Goal: Task Accomplishment & Management: Manage account settings

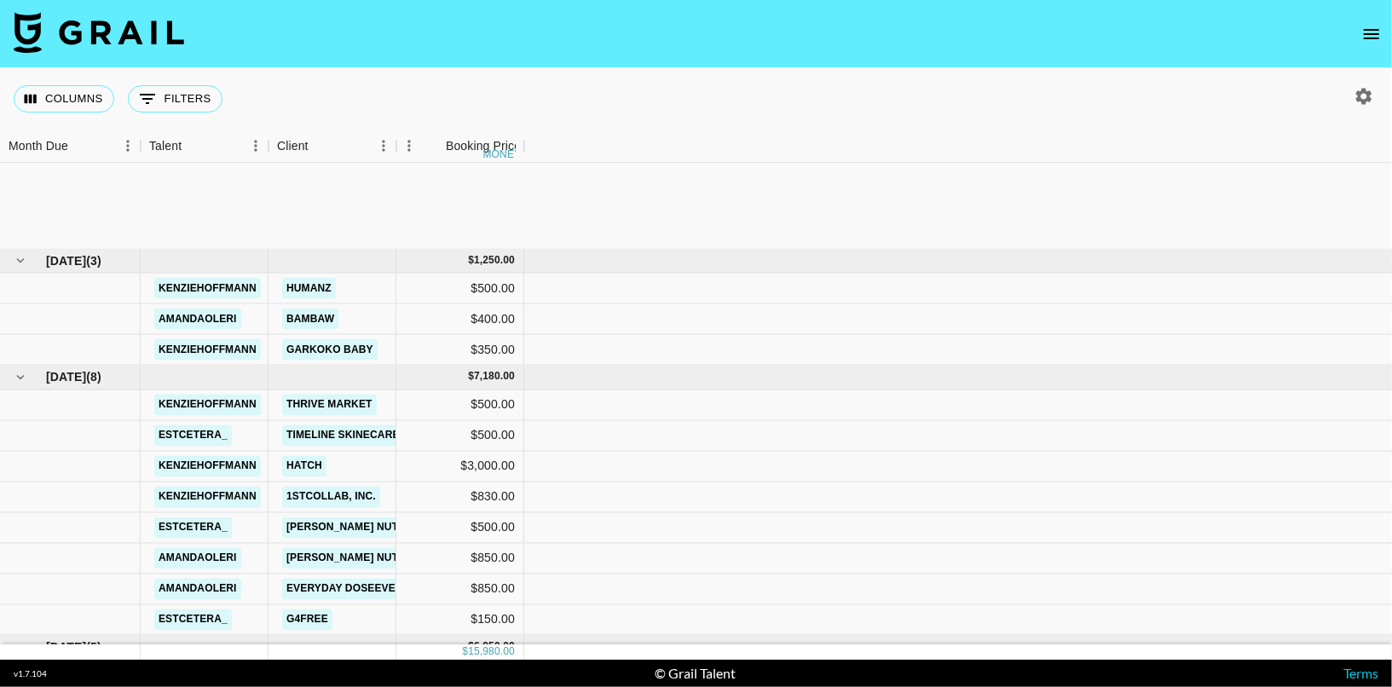
scroll to position [167, 0]
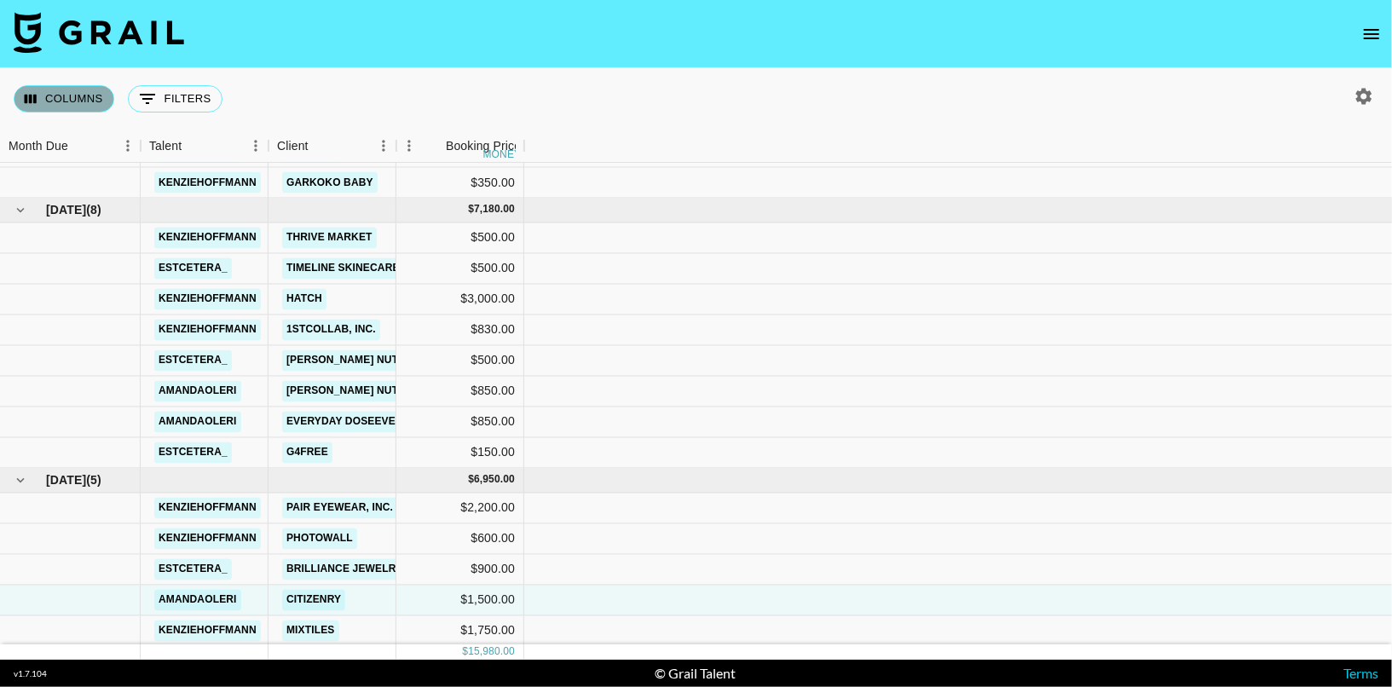
click at [69, 98] on button "Columns" at bounding box center [64, 98] width 101 height 27
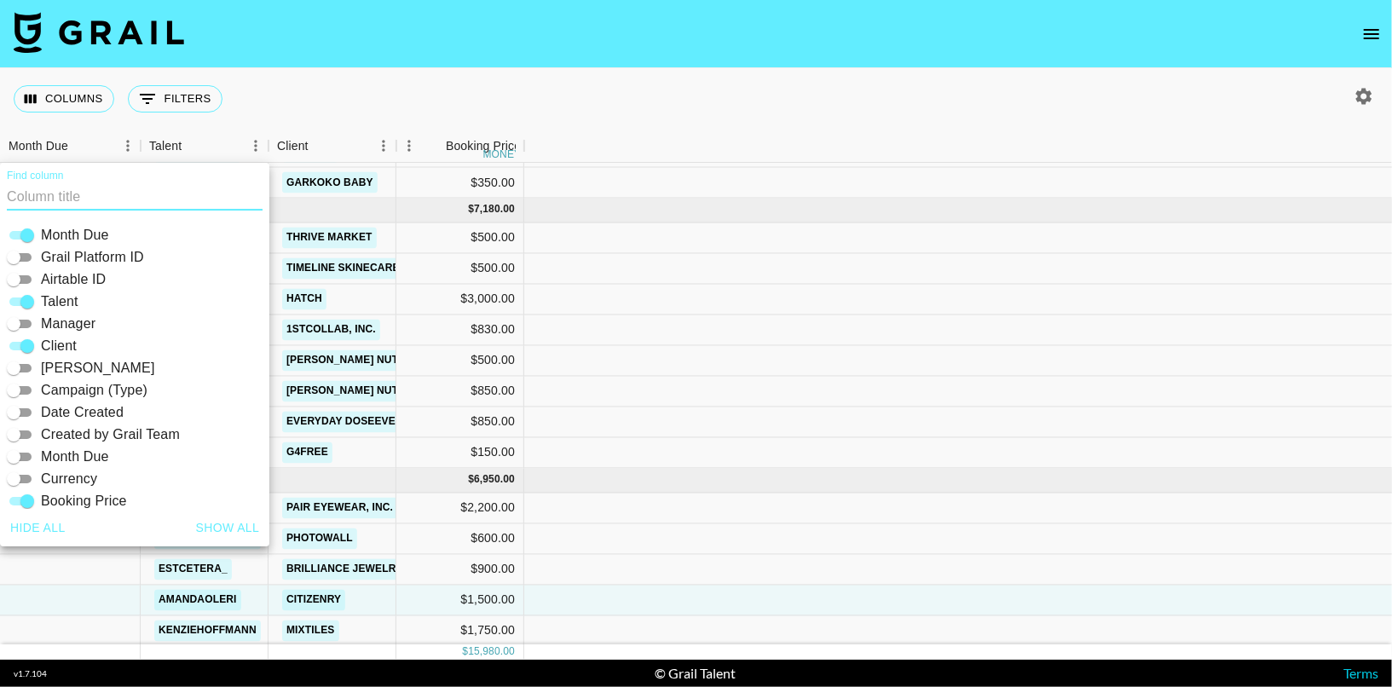
click at [216, 528] on button "Show all" at bounding box center [228, 528] width 78 height 32
checkbox input "true"
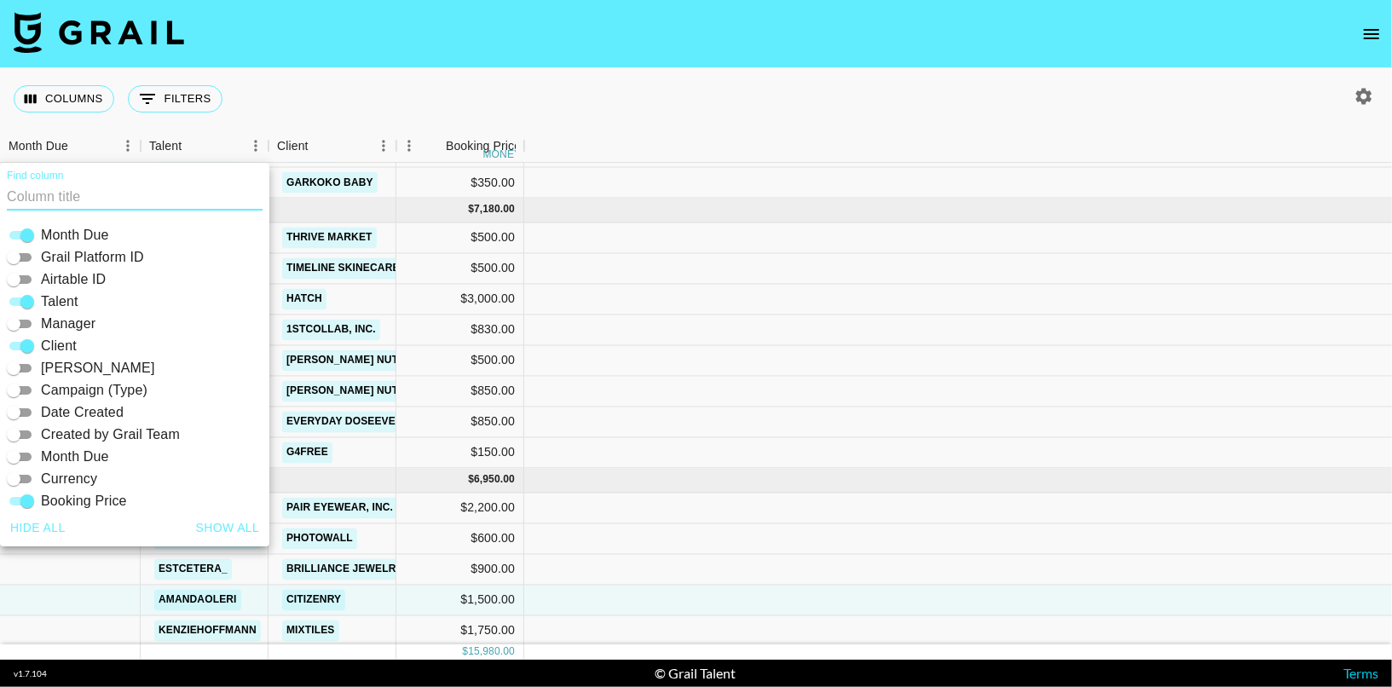
checkbox input "true"
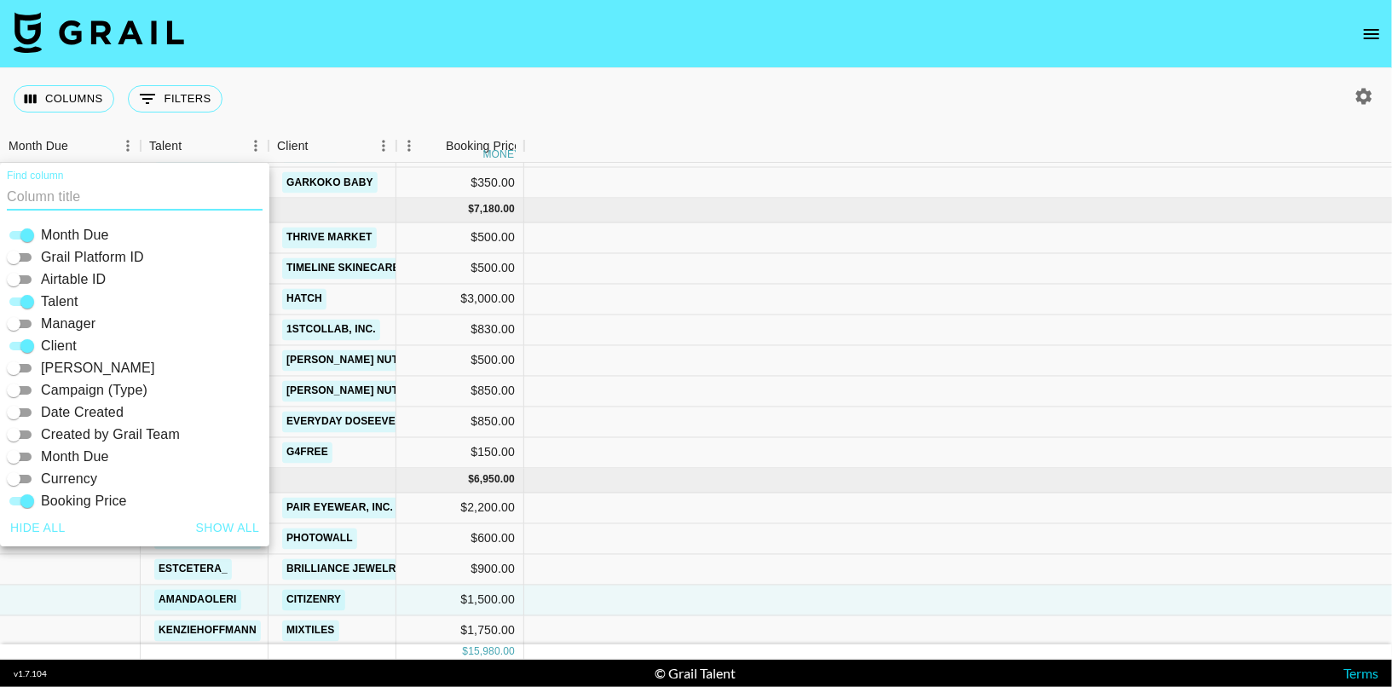
checkbox input "true"
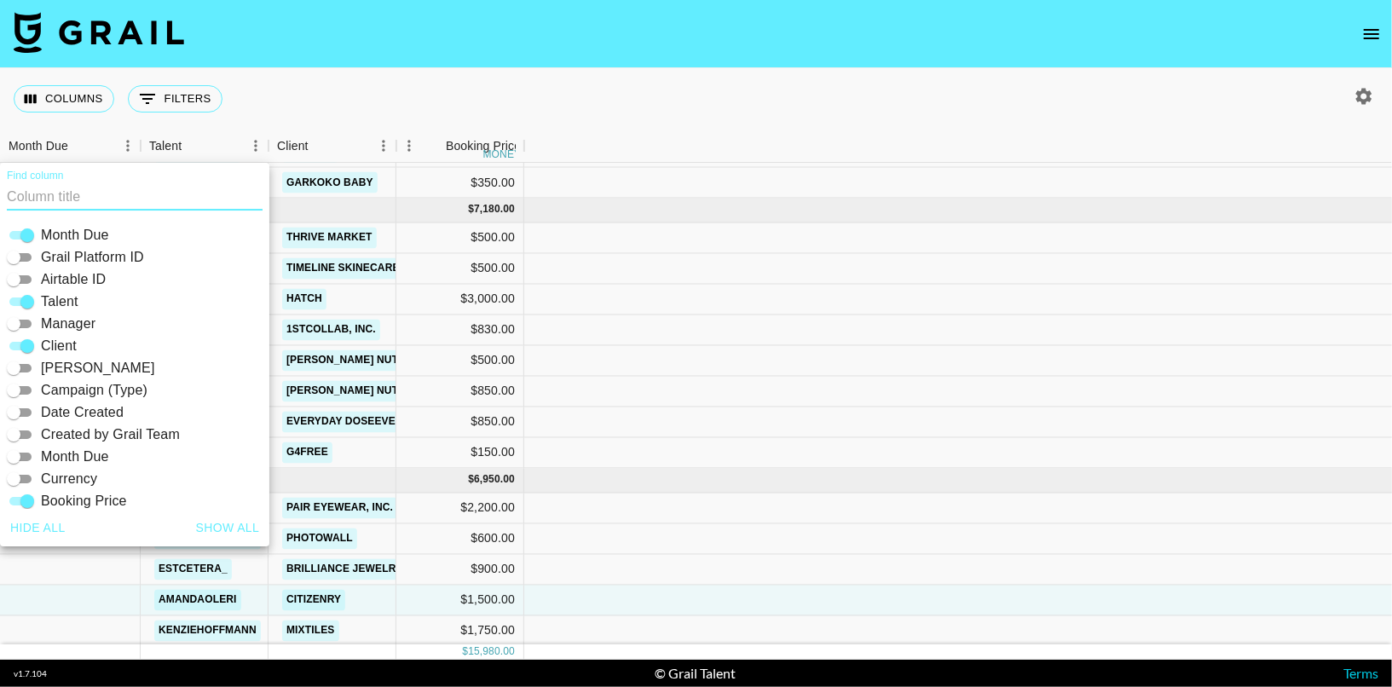
checkbox input "true"
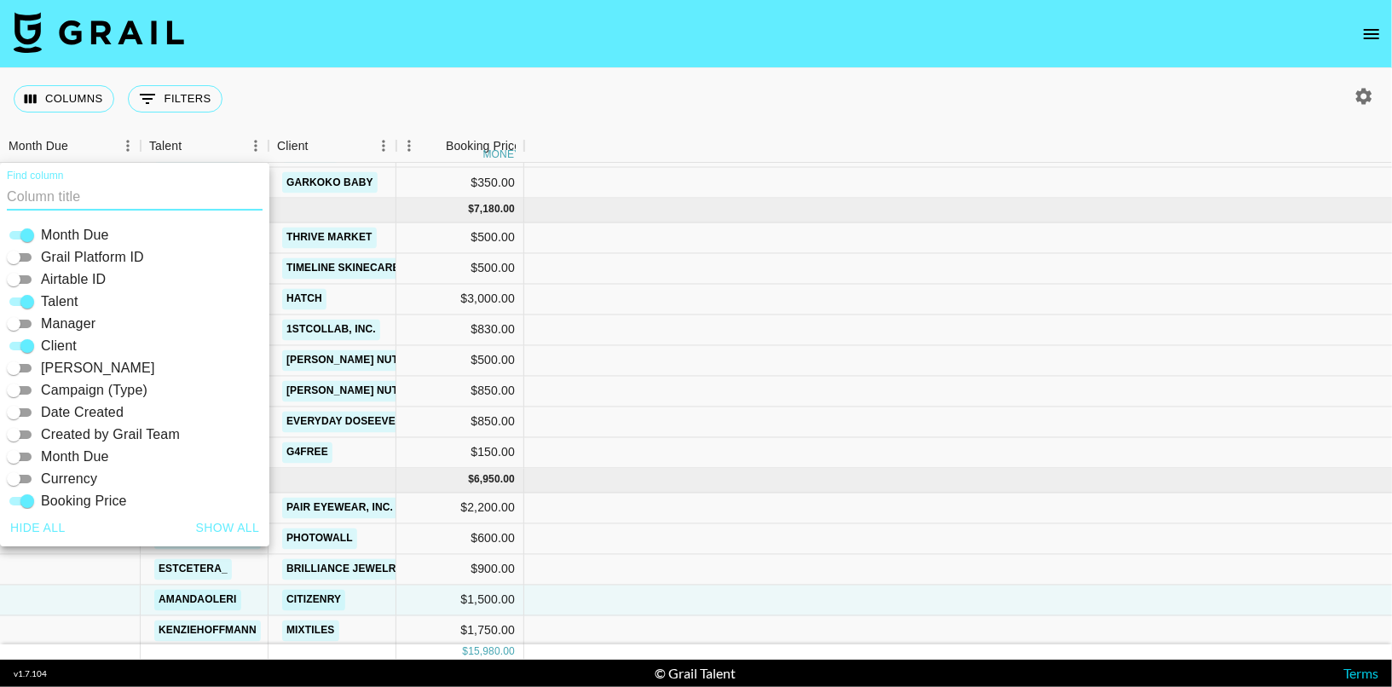
checkbox input "true"
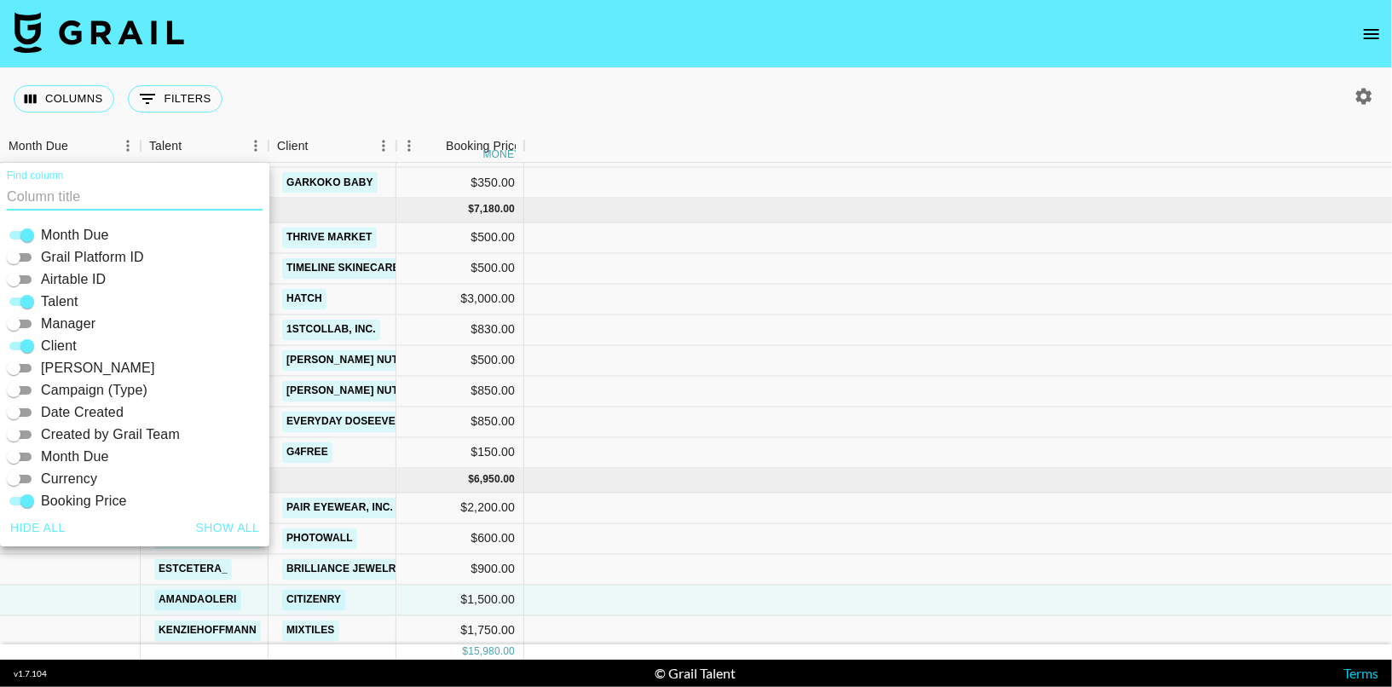
checkbox input "true"
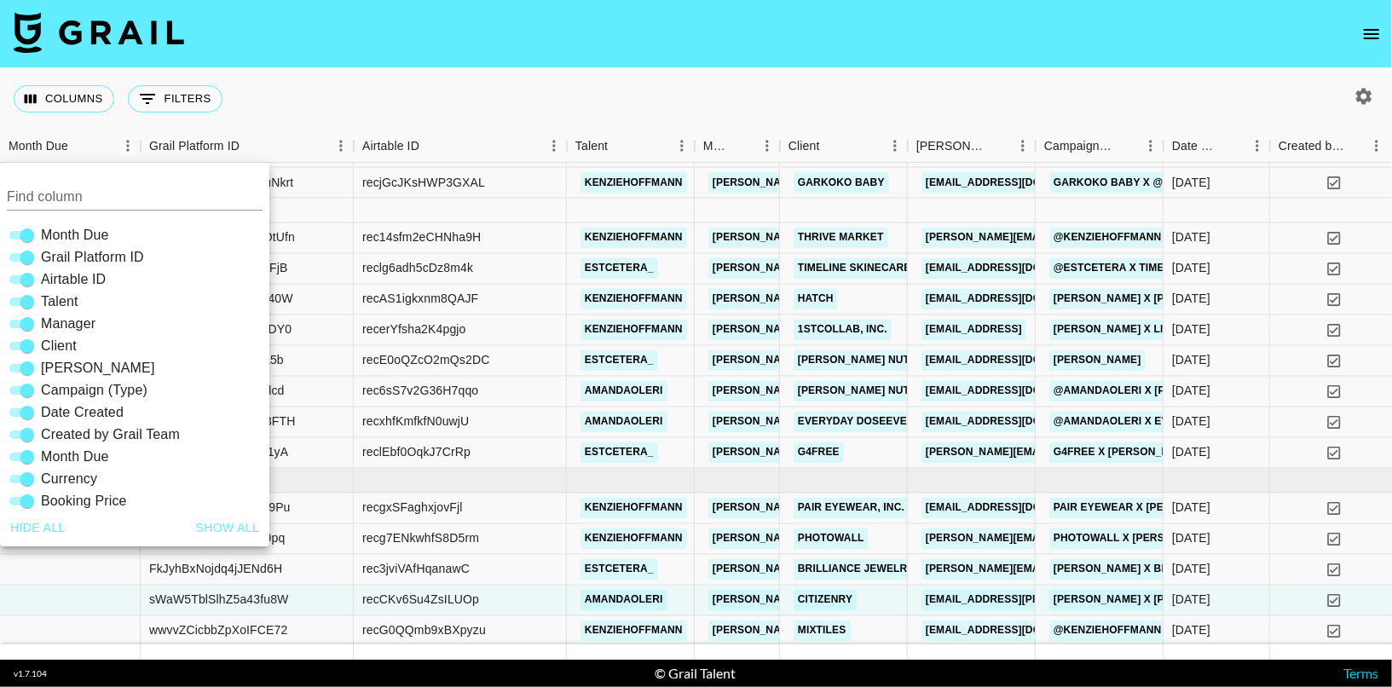
scroll to position [0, 0]
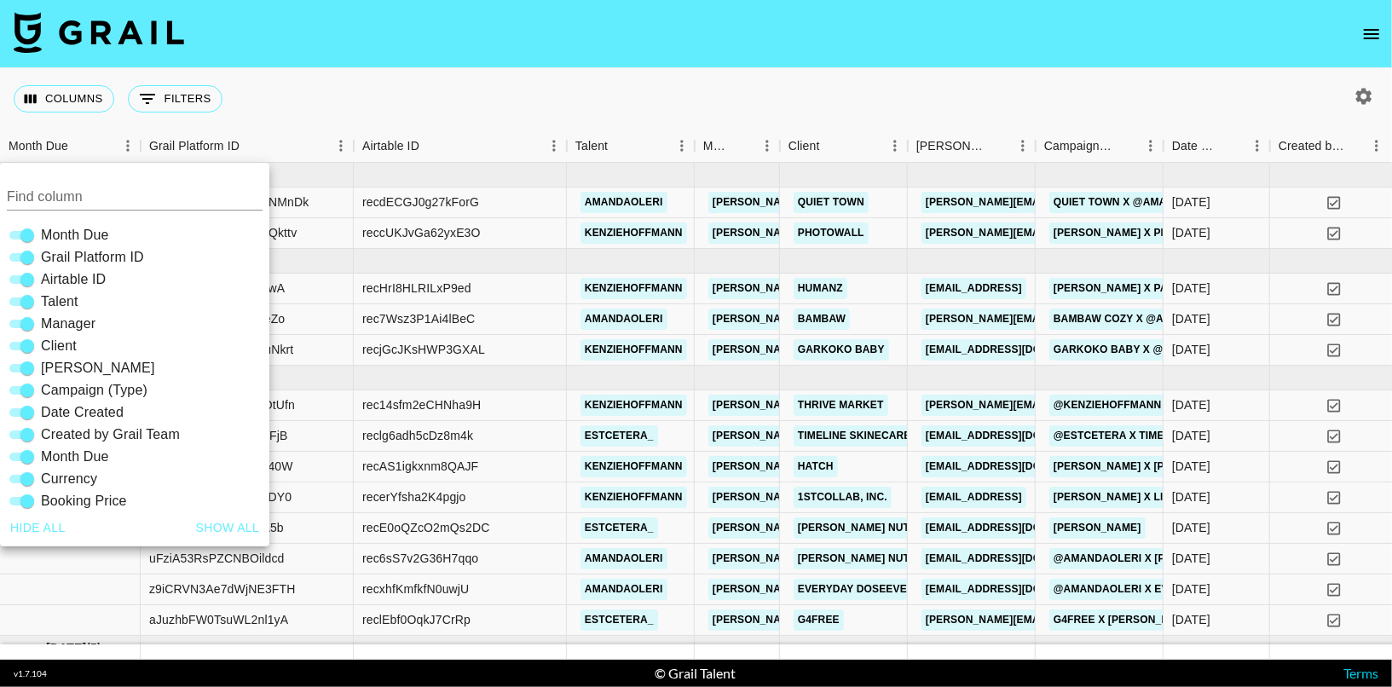
click at [960, 70] on div "Columns 0 Filters + Booking" at bounding box center [696, 98] width 1392 height 61
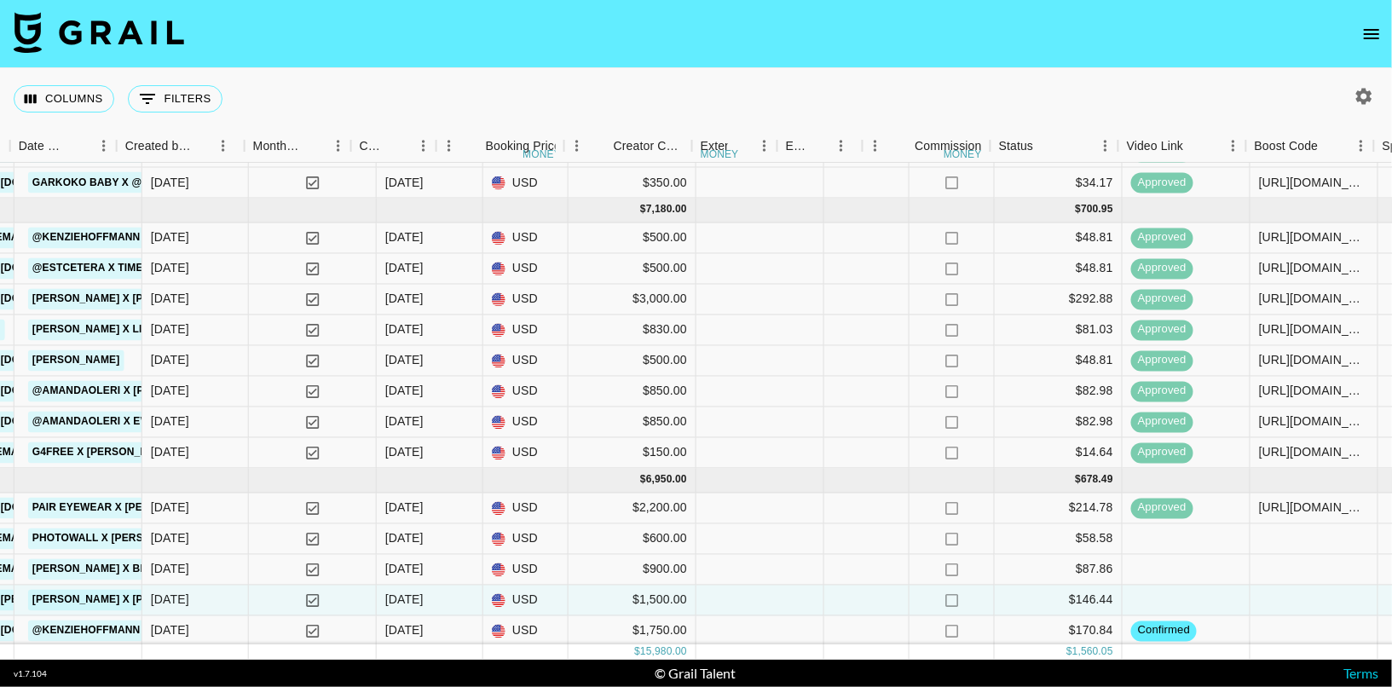
scroll to position [167, 1238]
